Goal: Task Accomplishment & Management: Manage account settings

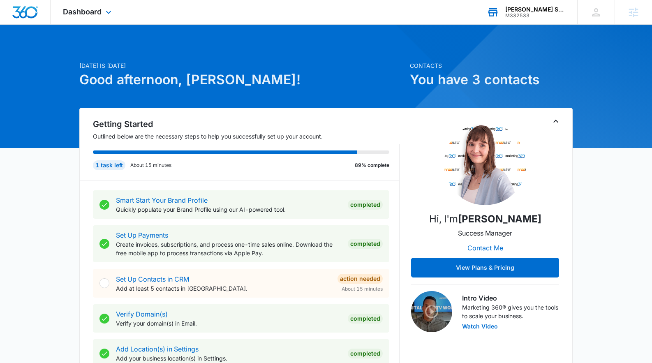
click at [537, 13] on div "M332533" at bounding box center [535, 16] width 60 height 6
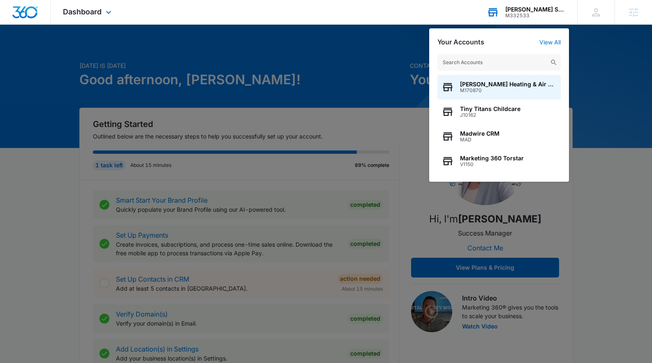
click at [510, 64] on input "text" at bounding box center [498, 62] width 123 height 16
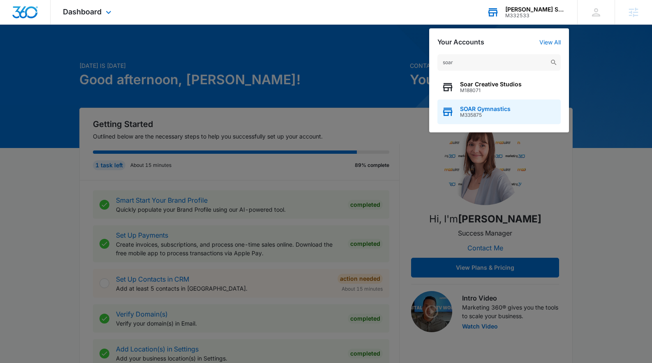
type input "soar"
click at [487, 111] on span "SOAR Gymnastics" at bounding box center [485, 109] width 51 height 7
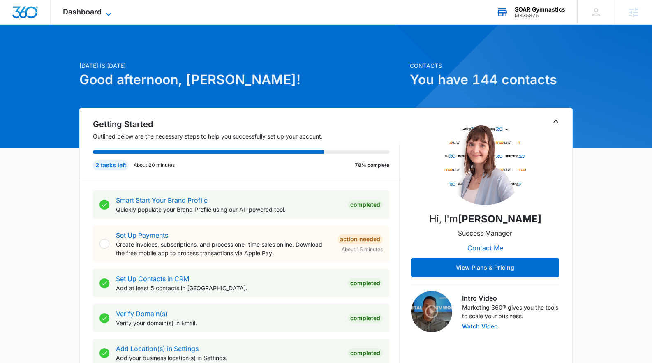
click at [95, 9] on span "Dashboard" at bounding box center [82, 11] width 39 height 9
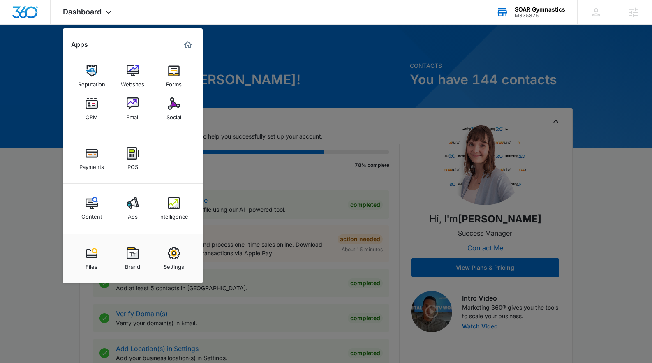
click at [139, 207] on link "Ads" at bounding box center [132, 208] width 31 height 31
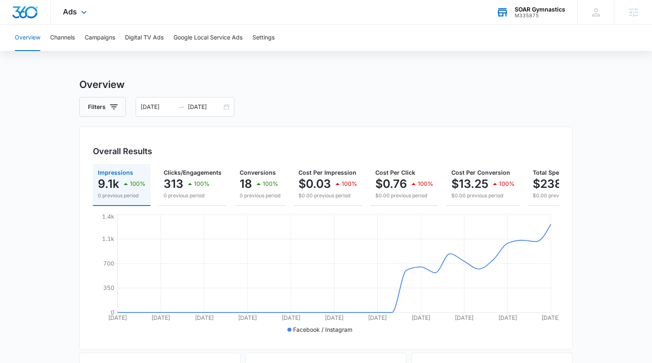
click at [34, 17] on img "Dashboard" at bounding box center [25, 12] width 26 height 12
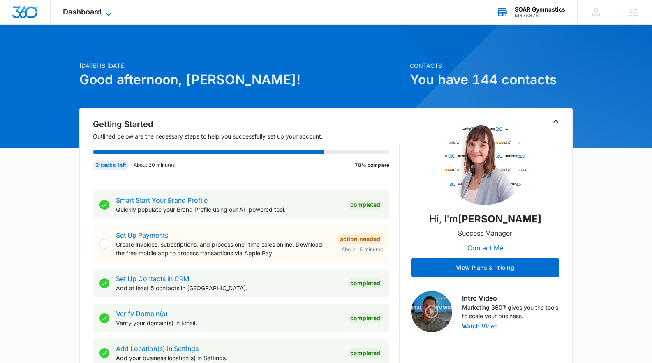
click at [106, 14] on icon at bounding box center [109, 14] width 10 height 10
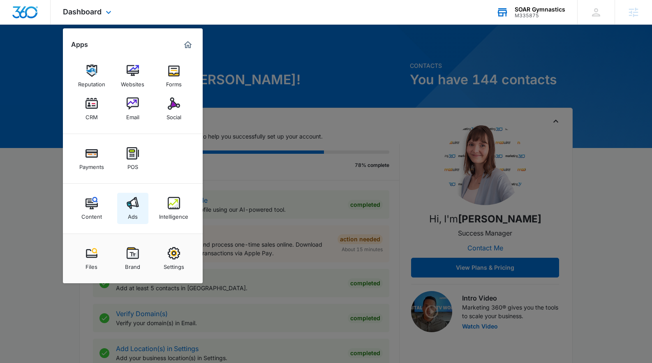
click at [132, 207] on img at bounding box center [133, 203] width 12 height 12
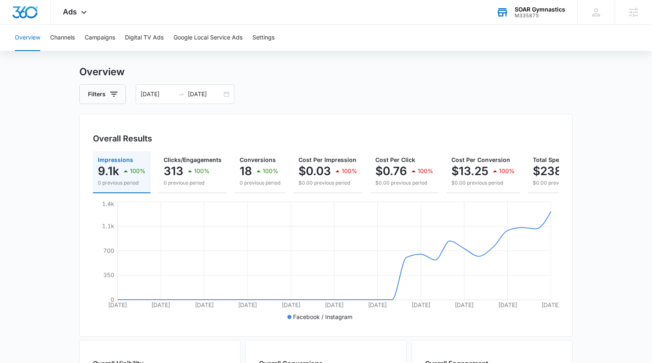
scroll to position [28, 0]
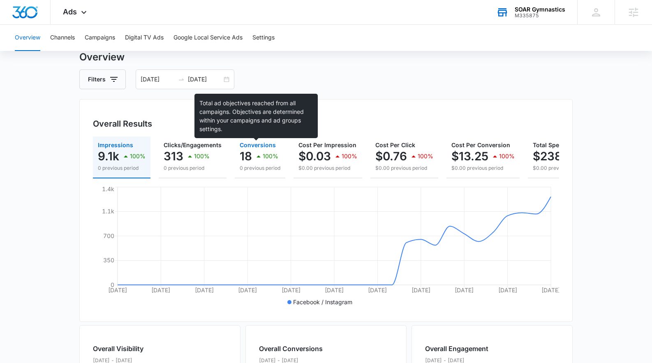
click at [252, 147] on span "Conversions" at bounding box center [258, 144] width 36 height 7
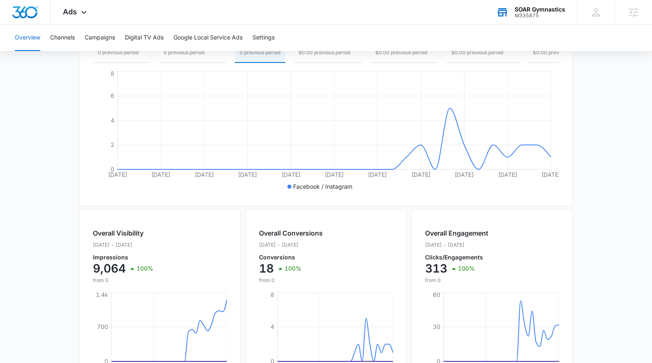
scroll to position [0, 0]
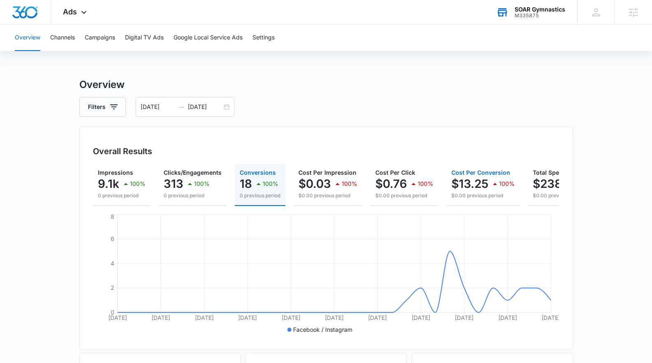
drag, startPoint x: 480, startPoint y: 203, endPoint x: 516, endPoint y: 204, distance: 36.2
click at [517, 203] on button "Cost Per Conversion $13.25 100% $0.00 previous period" at bounding box center [482, 185] width 73 height 42
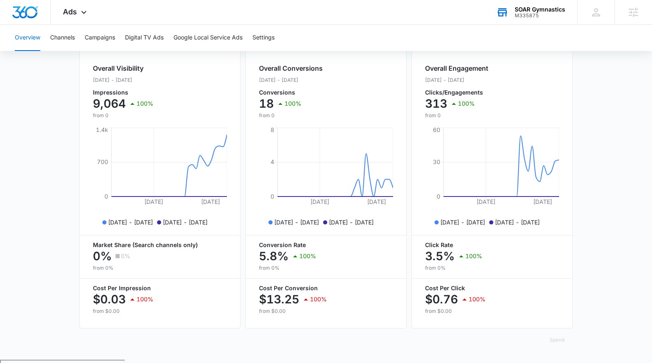
scroll to position [311, 0]
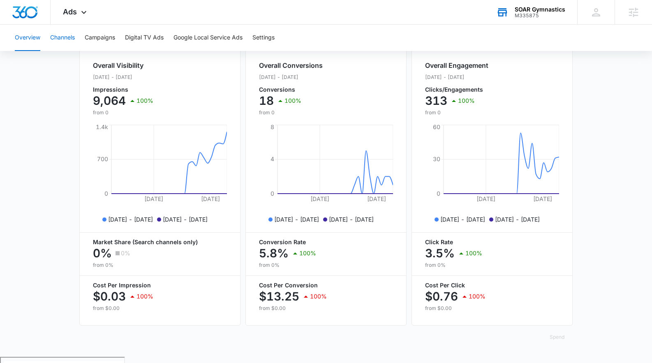
click at [65, 40] on button "Channels" at bounding box center [62, 38] width 25 height 26
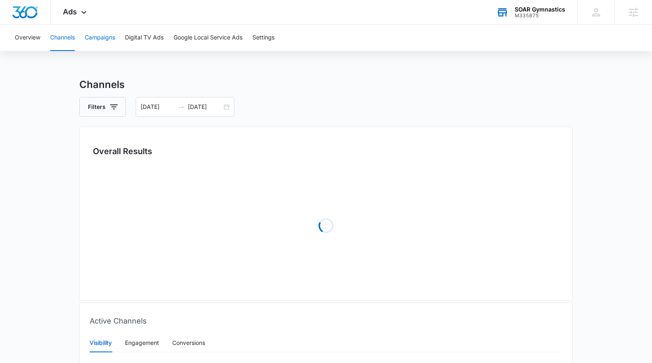
click at [104, 39] on button "Campaigns" at bounding box center [100, 38] width 30 height 26
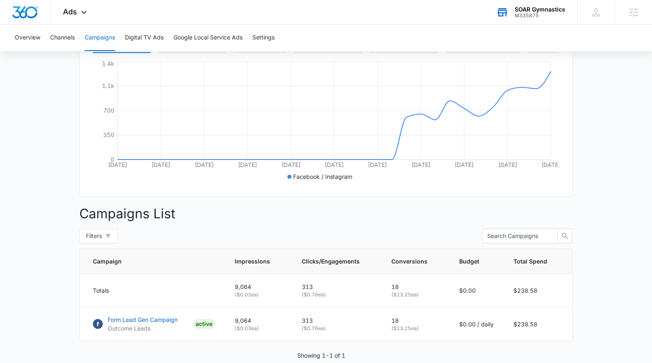
scroll to position [195, 0]
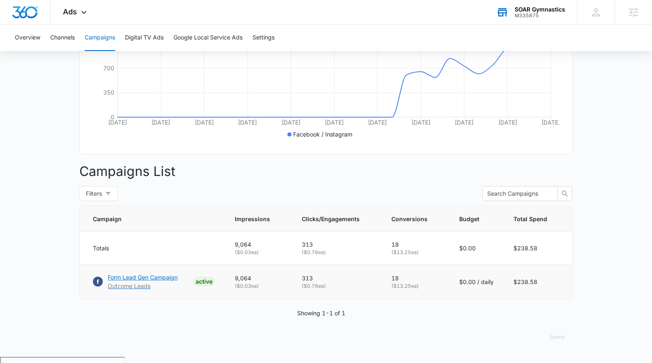
click at [119, 282] on p "Form Lead Gen Campaign" at bounding box center [143, 277] width 70 height 9
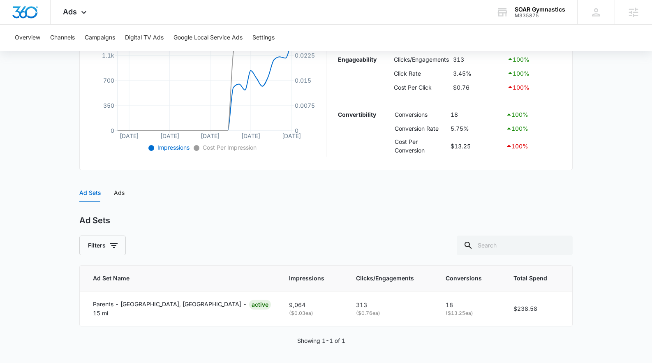
scroll to position [209, 0]
click at [117, 194] on div "Ads" at bounding box center [119, 191] width 11 height 9
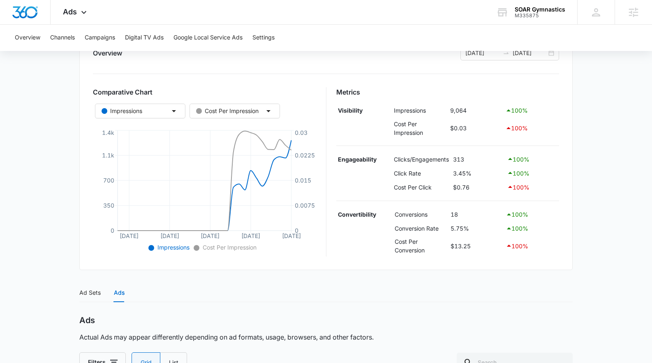
scroll to position [69, 0]
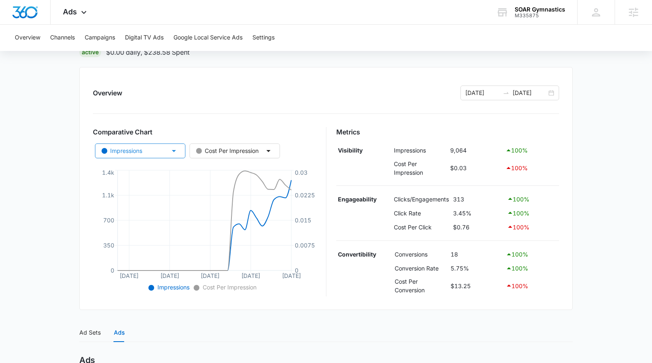
click at [172, 152] on icon "button" at bounding box center [174, 151] width 10 height 10
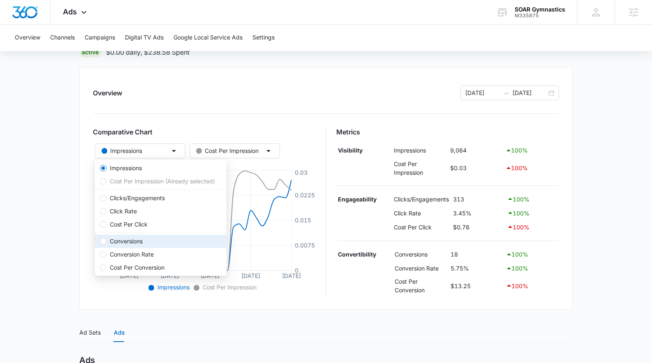
click at [108, 240] on span "Conversions" at bounding box center [125, 241] width 39 height 9
click at [106, 240] on input "Conversions" at bounding box center [103, 241] width 7 height 7
radio input "false"
radio input "true"
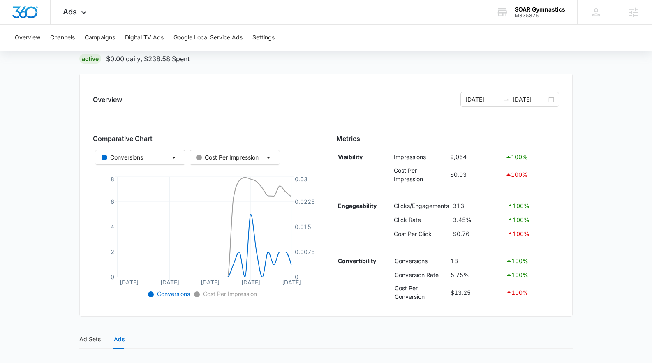
scroll to position [0, 0]
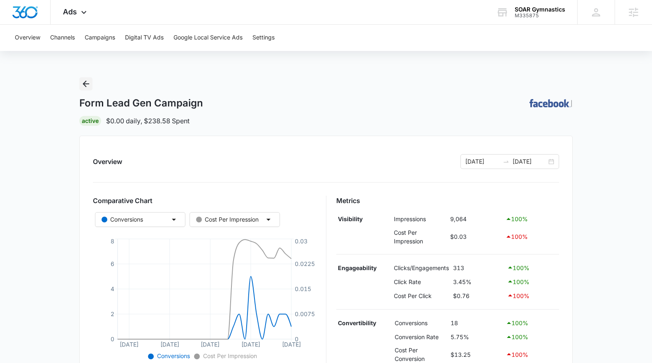
click at [84, 82] on icon "Back" at bounding box center [86, 84] width 10 height 10
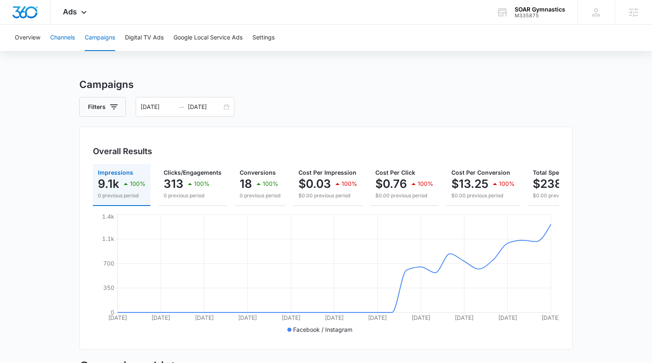
click at [60, 38] on button "Channels" at bounding box center [62, 38] width 25 height 26
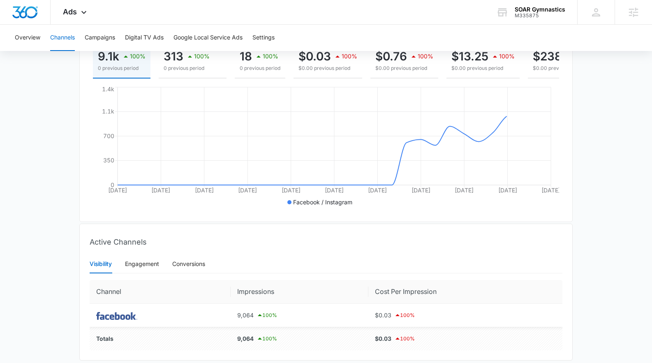
scroll to position [161, 0]
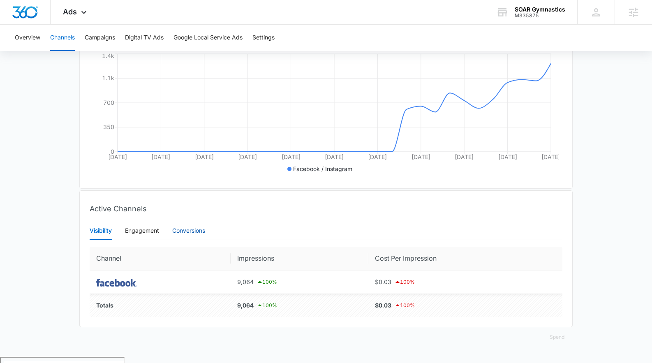
click at [192, 235] on div "Conversions" at bounding box center [188, 230] width 33 height 9
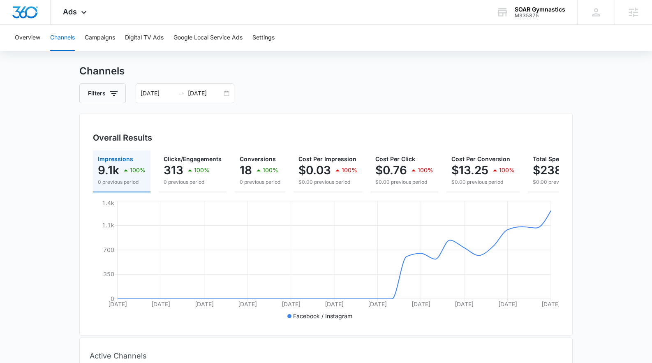
scroll to position [0, 0]
